Goal: Task Accomplishment & Management: Manage account settings

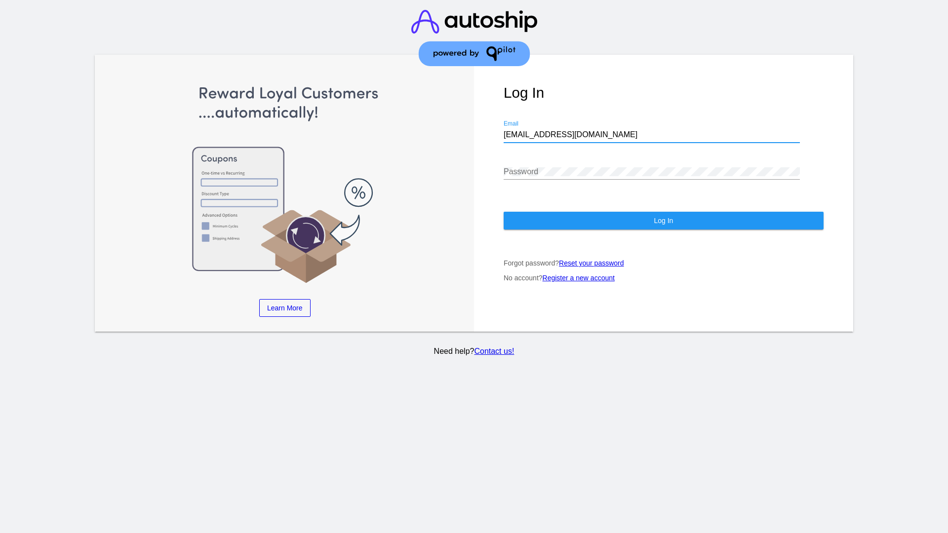
type input "jr@patternsinthecloud.com"
click at [663, 221] on span "Log In" at bounding box center [663, 221] width 19 height 8
